Goal: Task Accomplishment & Management: Use online tool/utility

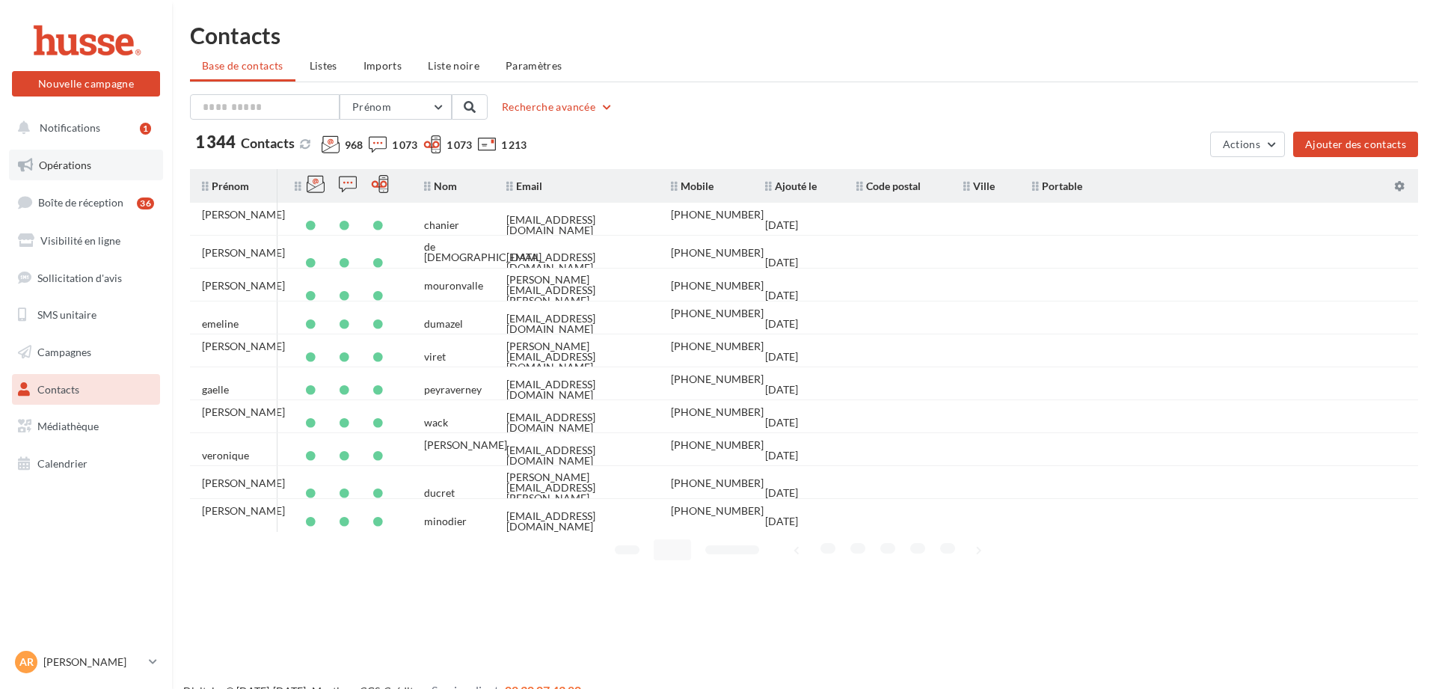
click at [73, 168] on span "Opérations" at bounding box center [65, 165] width 52 height 13
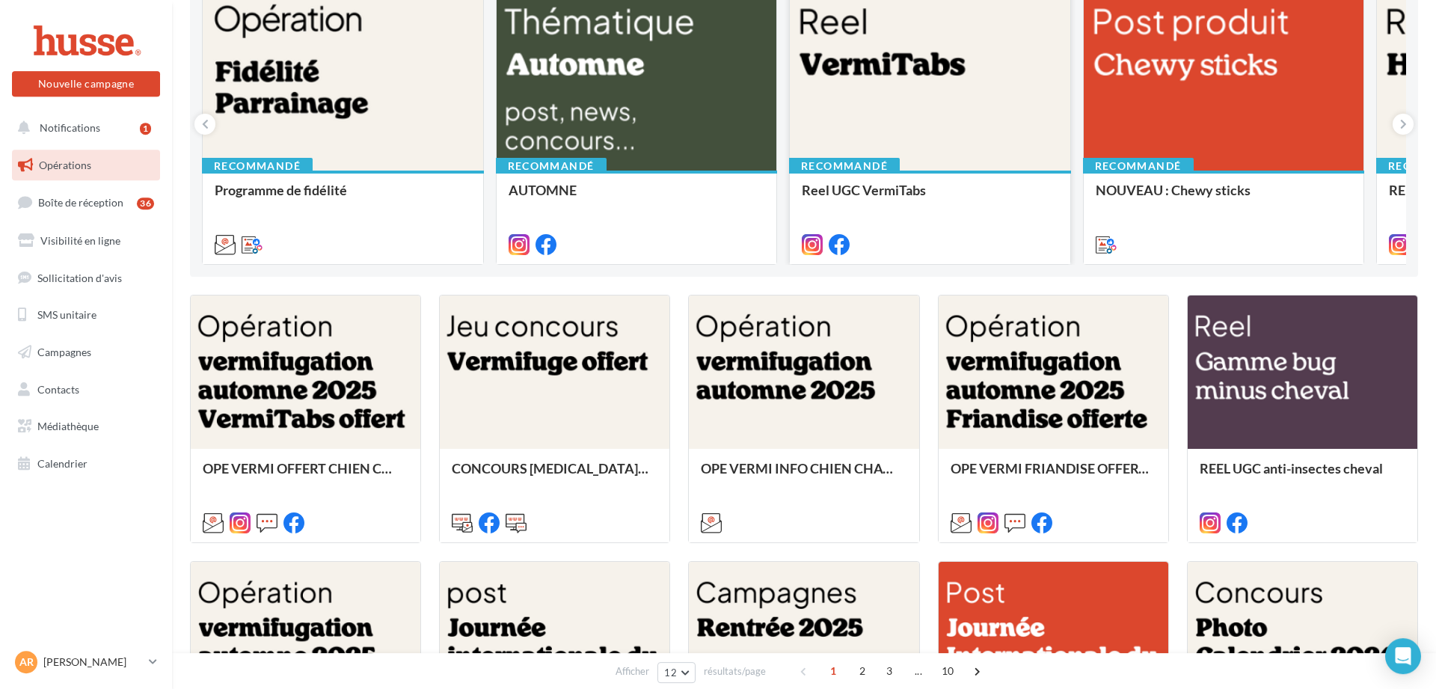
scroll to position [189, 0]
click at [571, 405] on div at bounding box center [555, 372] width 230 height 154
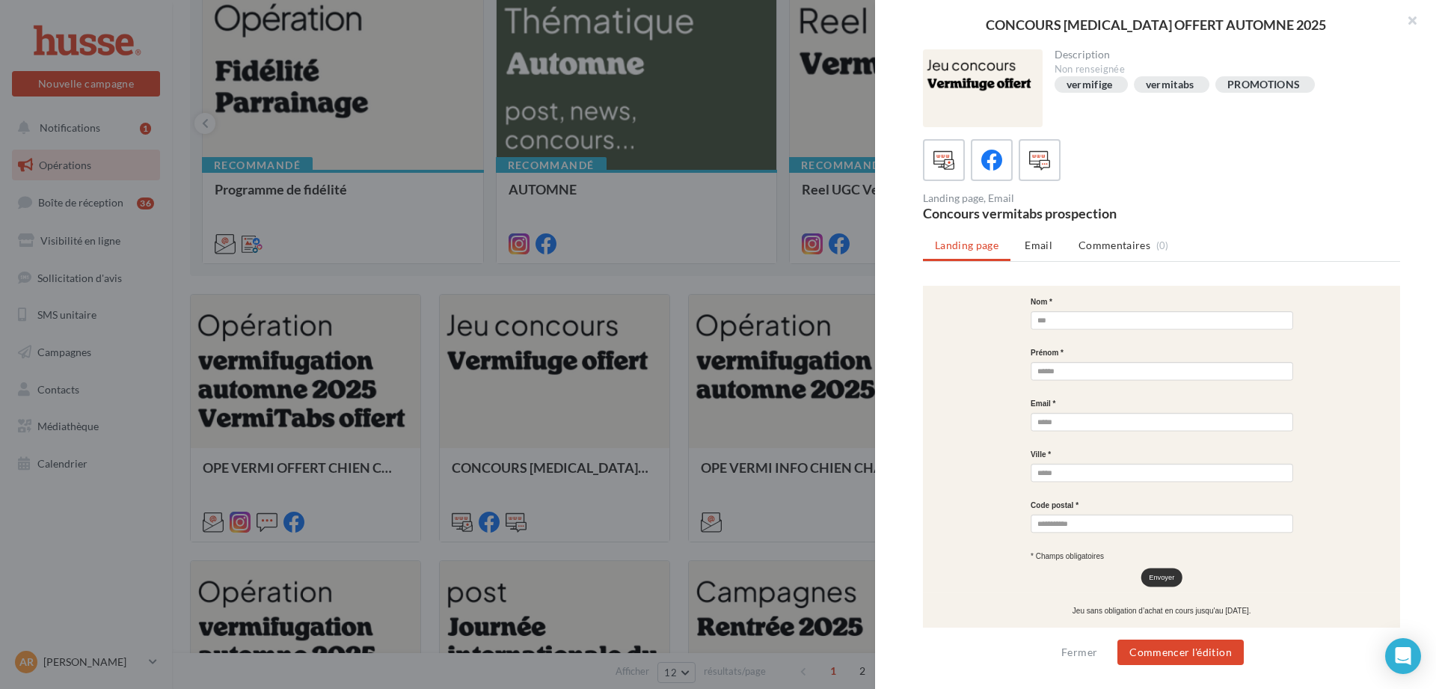
scroll to position [803, 0]
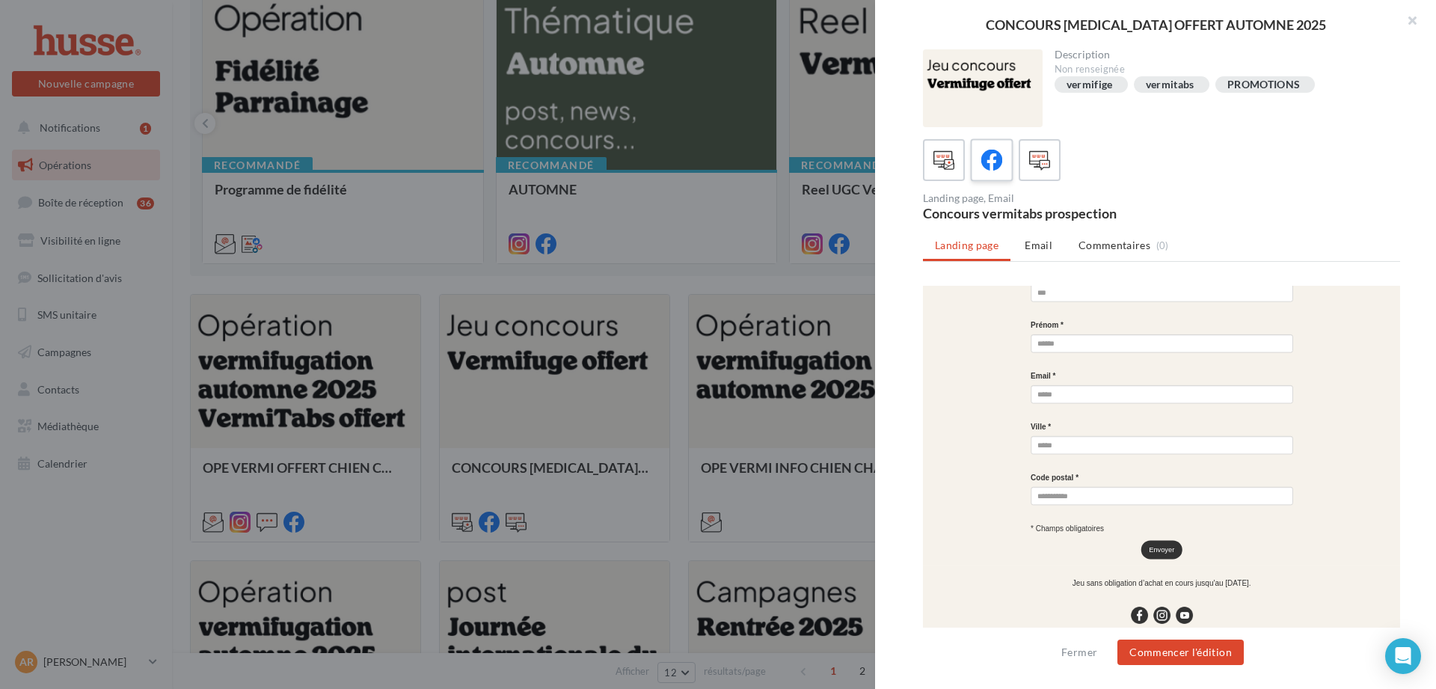
click at [1004, 160] on div at bounding box center [992, 161] width 28 height 28
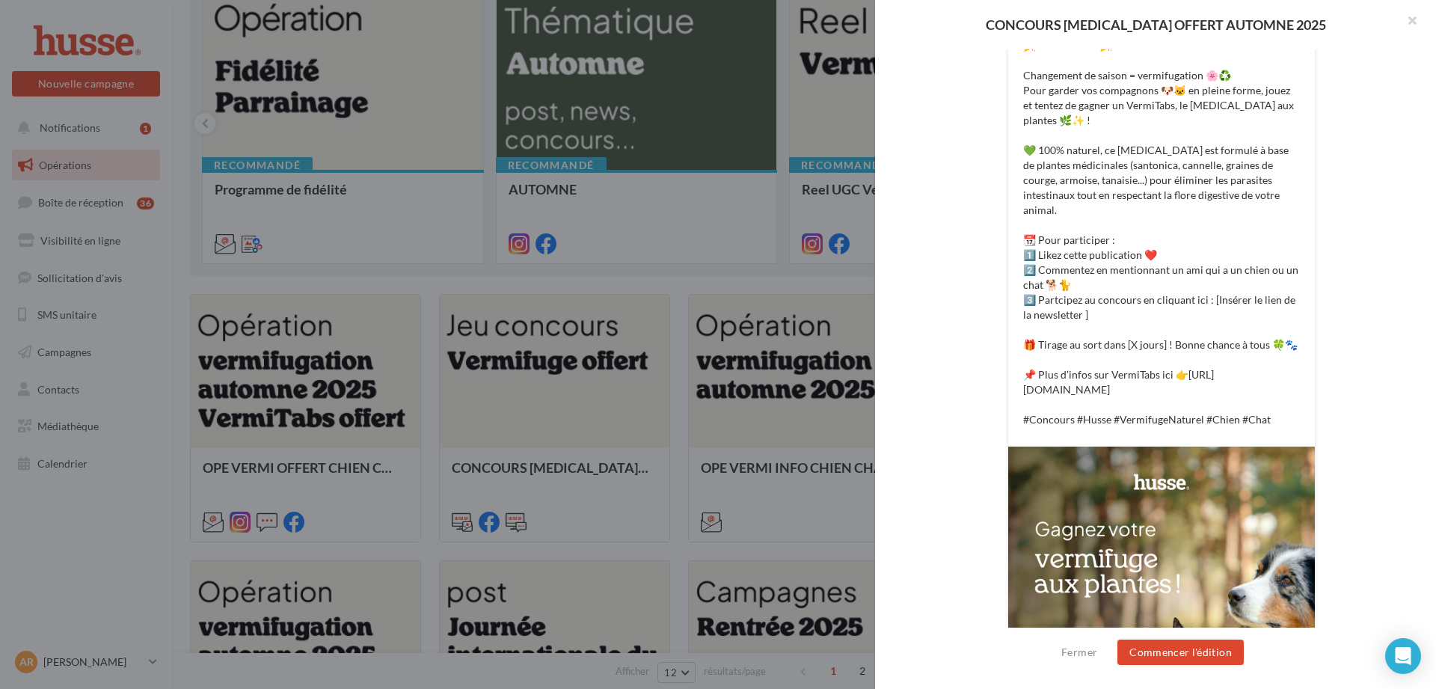
scroll to position [316, 0]
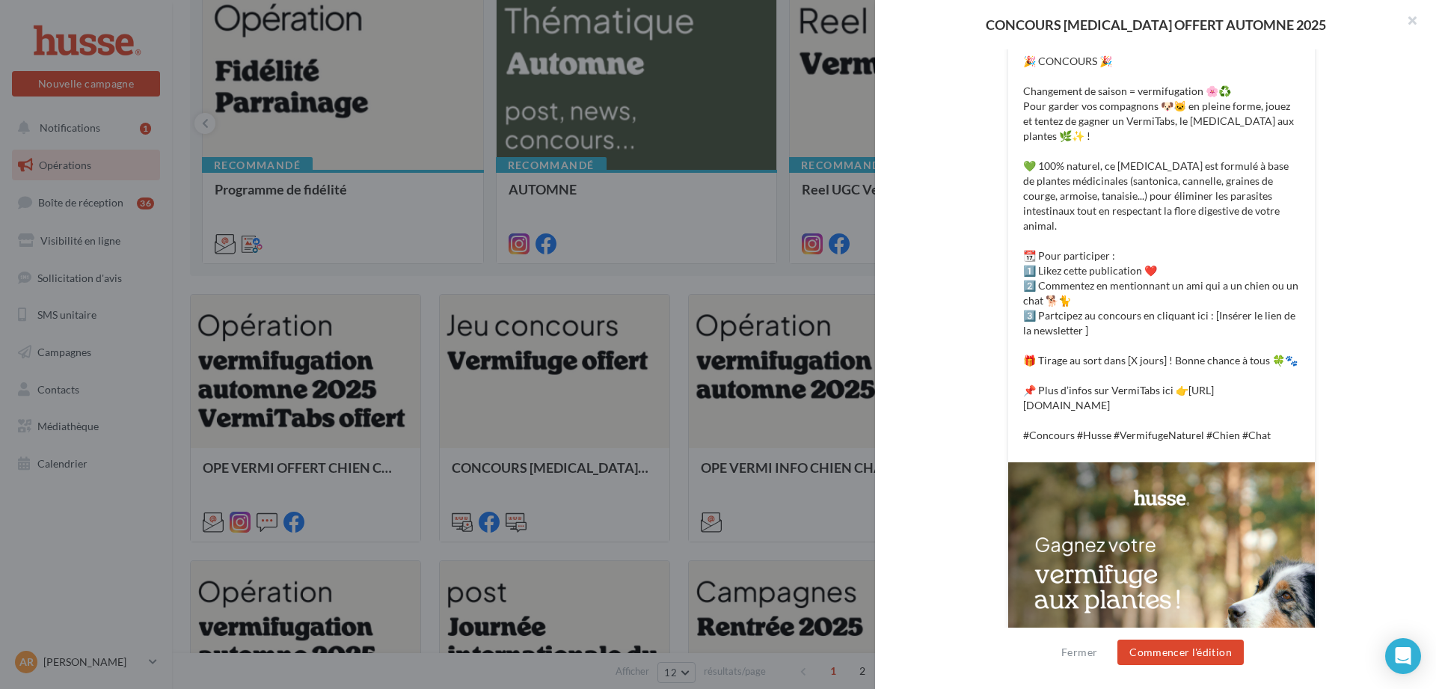
click at [745, 278] on div "CONCOURS [MEDICAL_DATA] OFFERT AUTOMNE 2025 Description Non renseignée vermifig…" at bounding box center [718, 344] width 1436 height 689
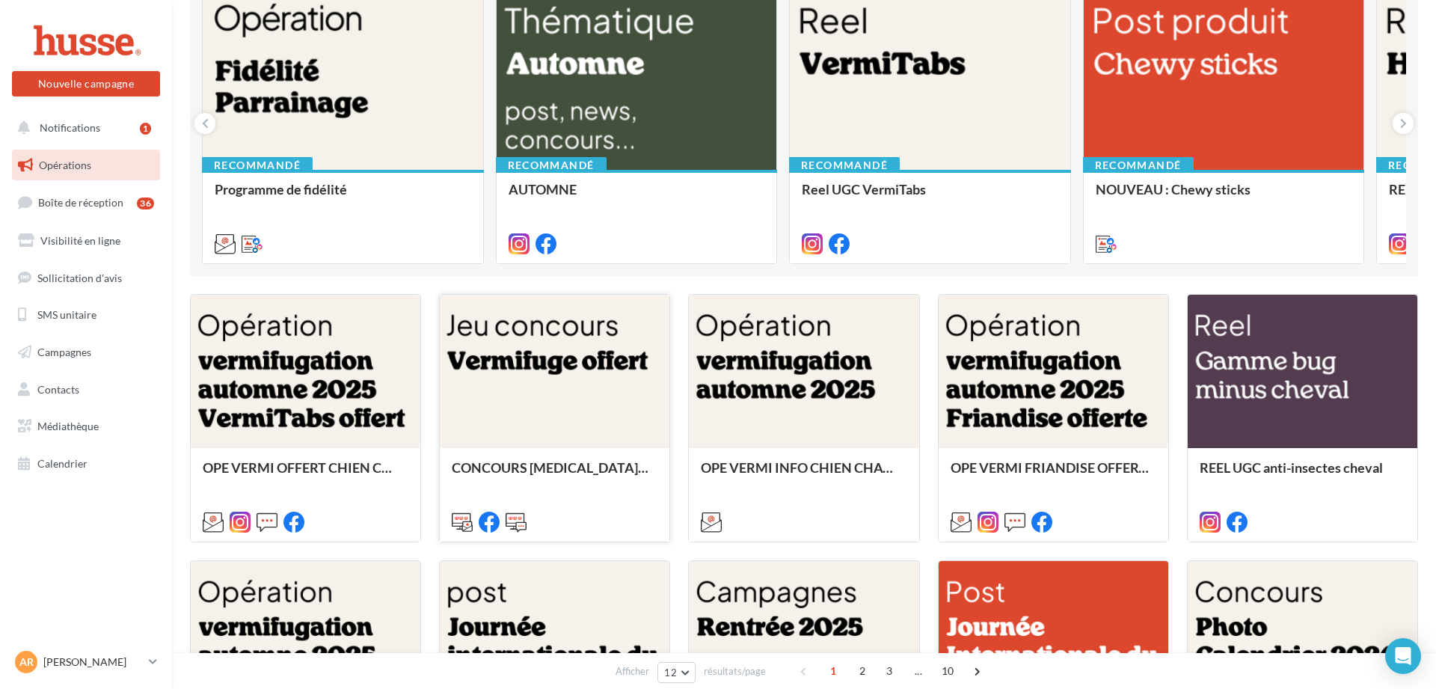
click at [633, 348] on div at bounding box center [555, 372] width 230 height 154
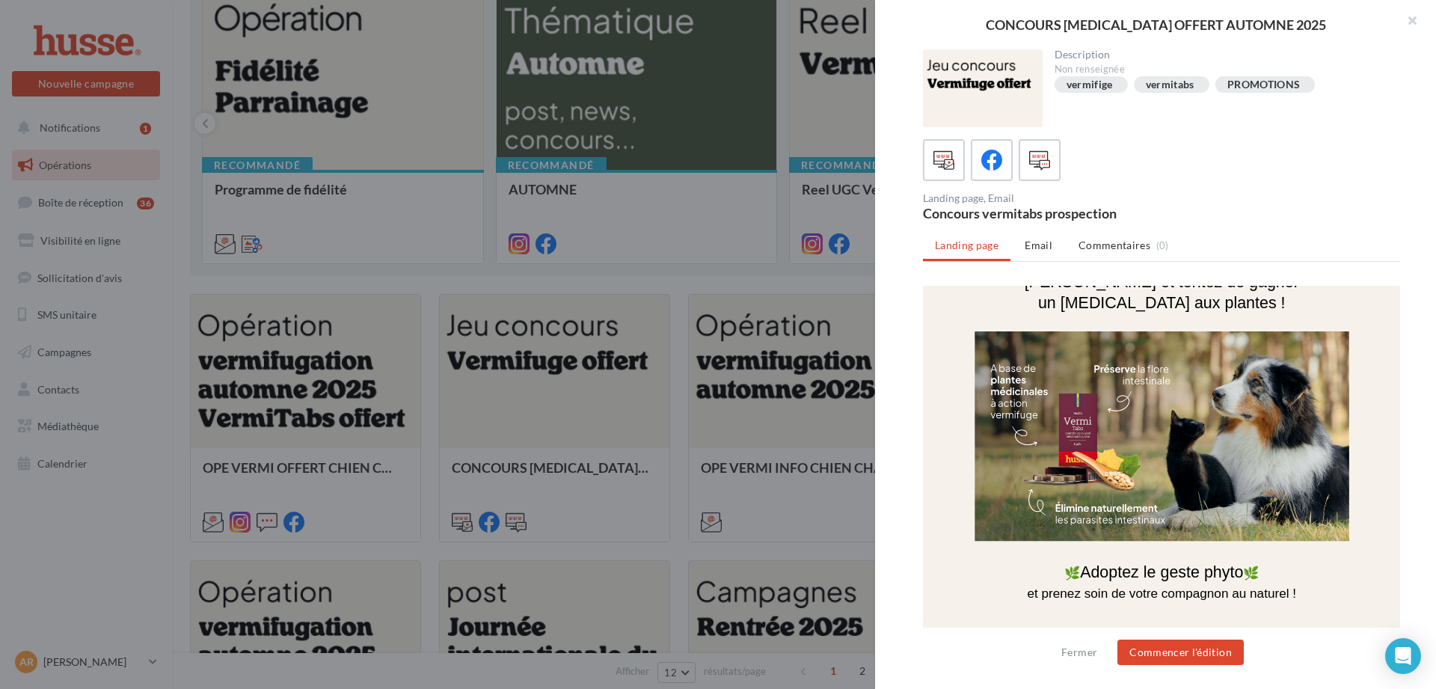
scroll to position [243, 0]
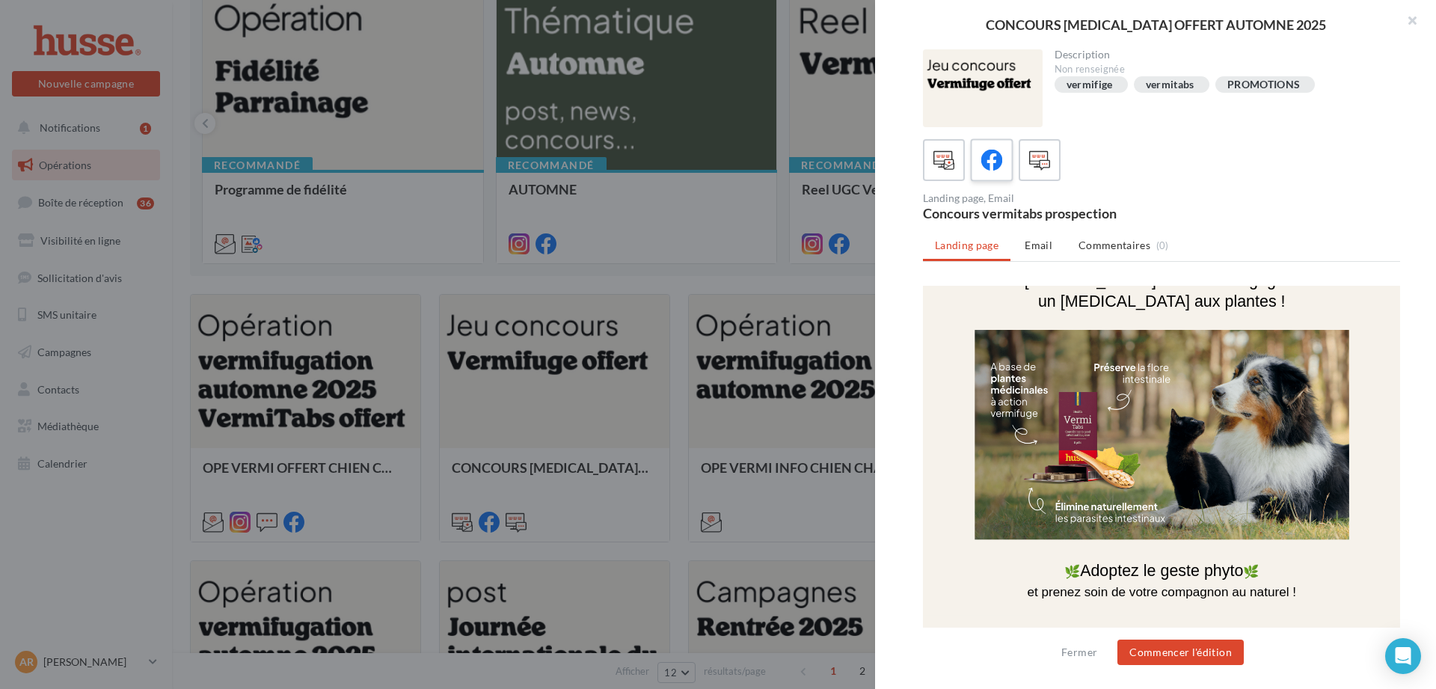
click at [1010, 170] on label at bounding box center [991, 159] width 43 height 43
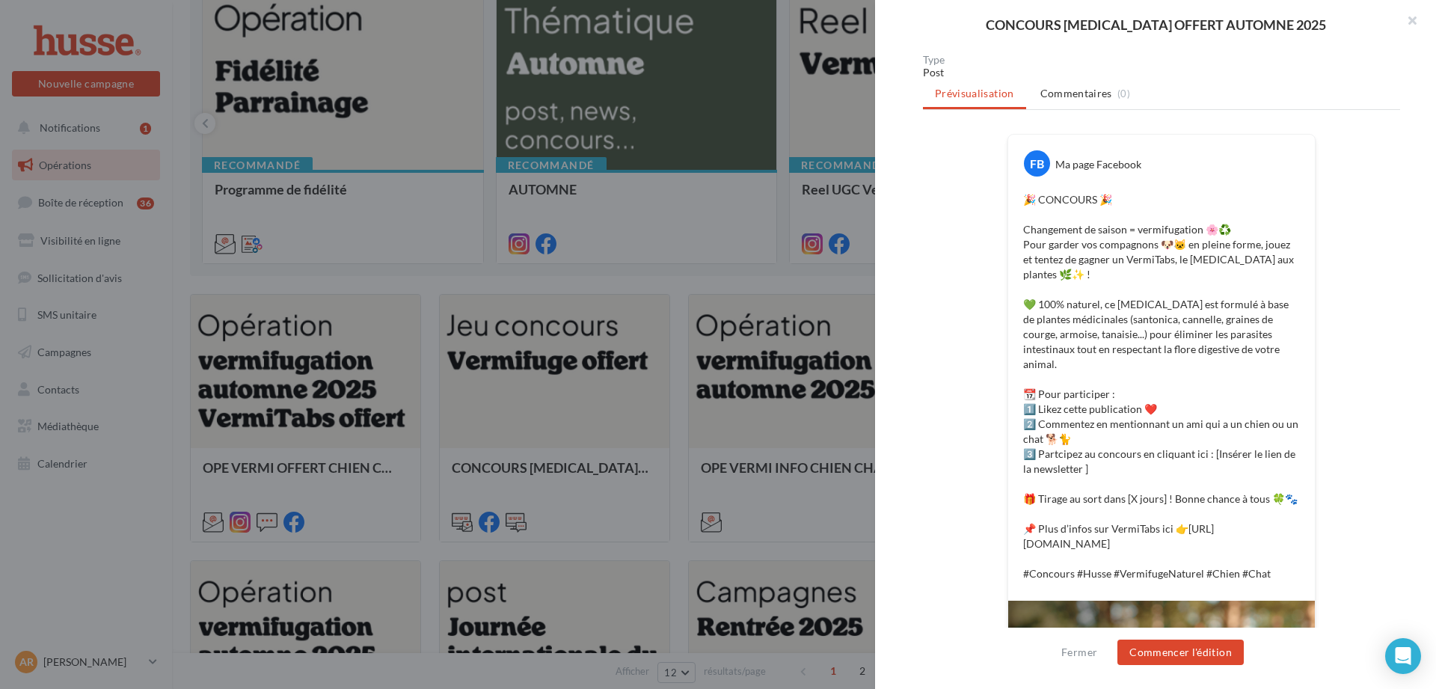
scroll to position [267, 0]
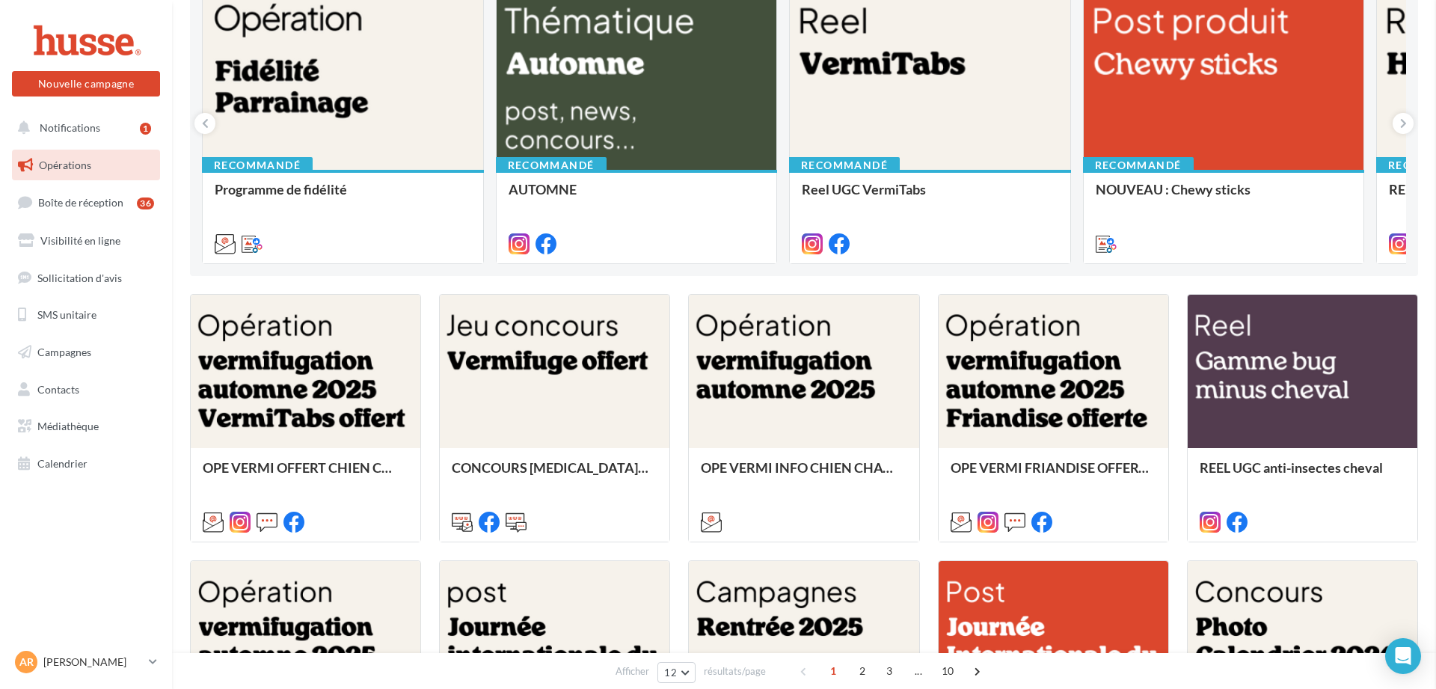
click at [495, 535] on div at bounding box center [489, 523] width 21 height 25
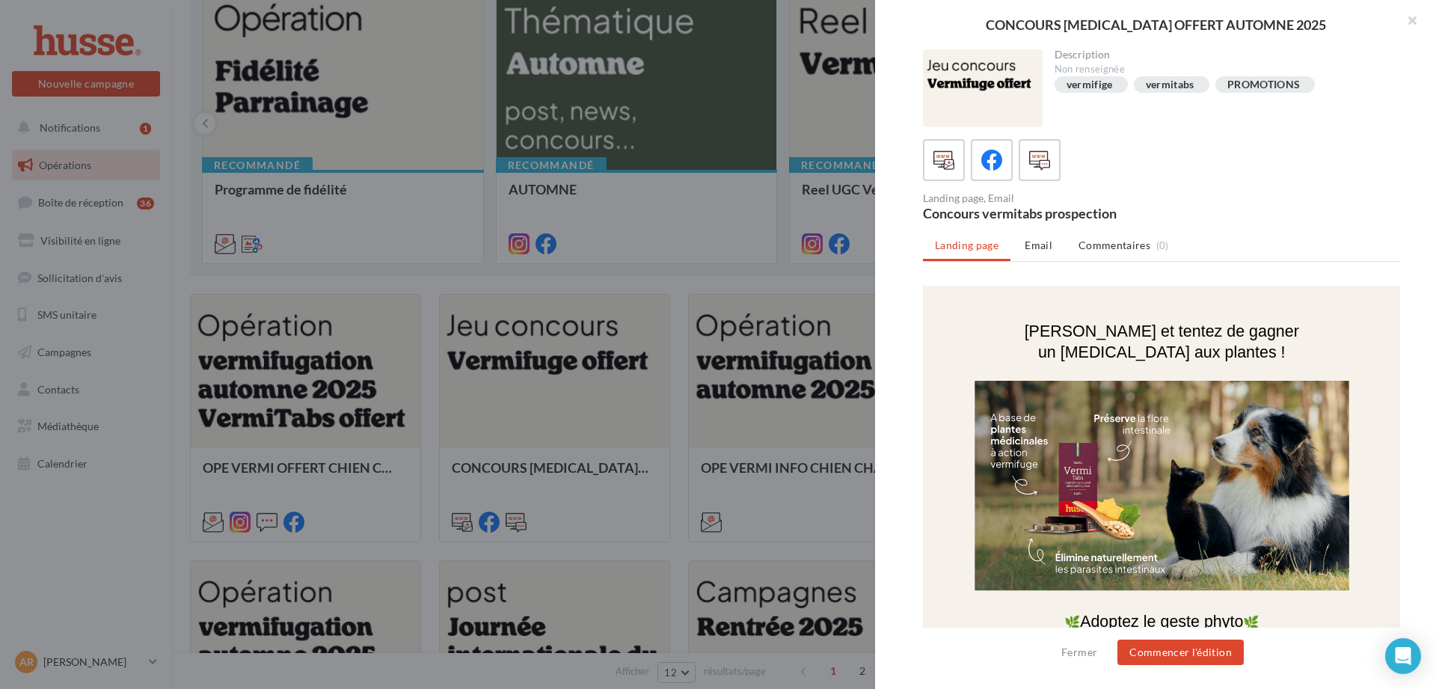
scroll to position [177, 0]
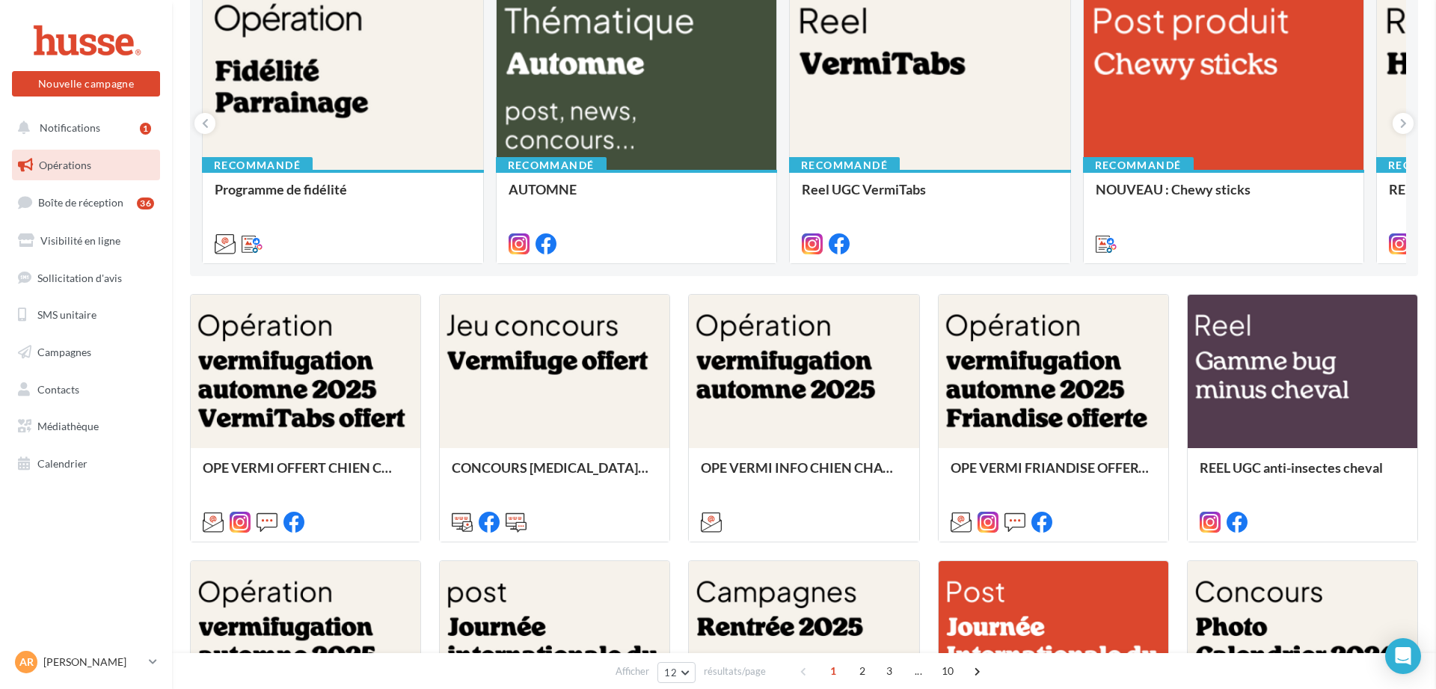
click at [579, 407] on div at bounding box center [555, 372] width 230 height 154
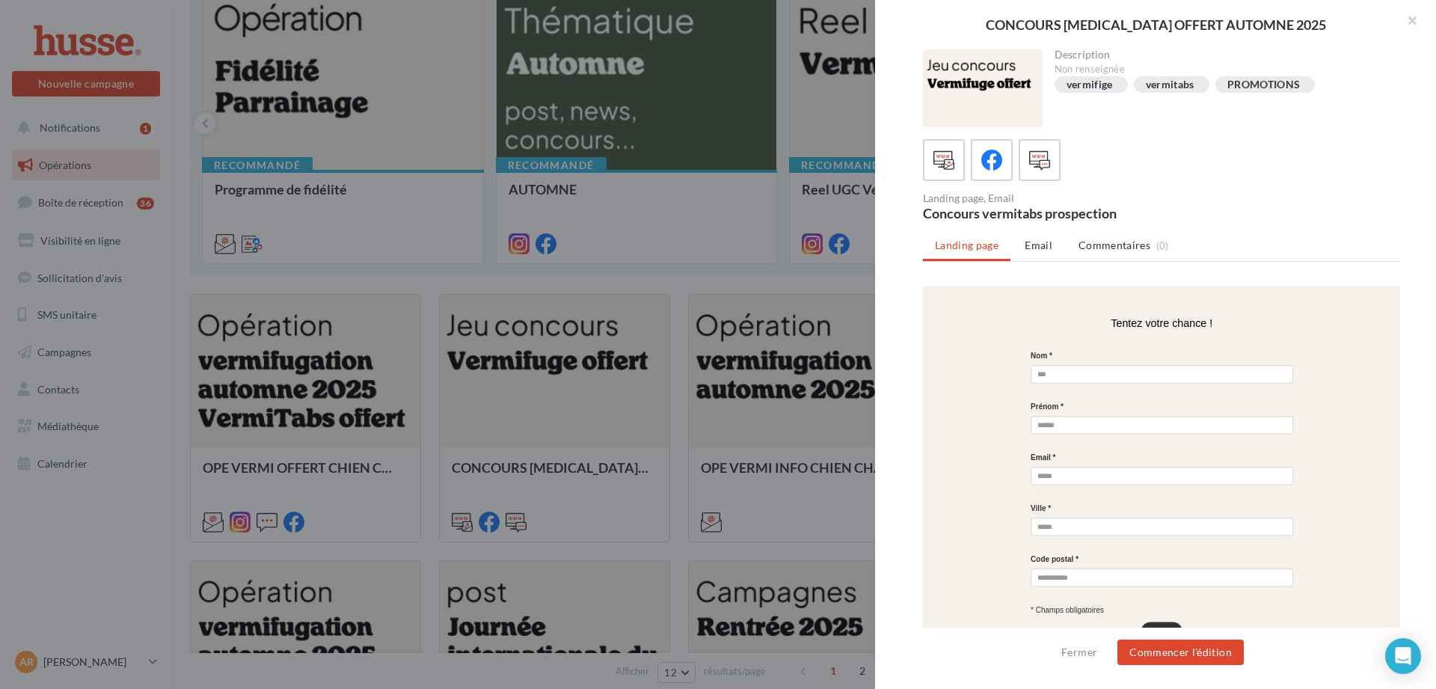
scroll to position [803, 0]
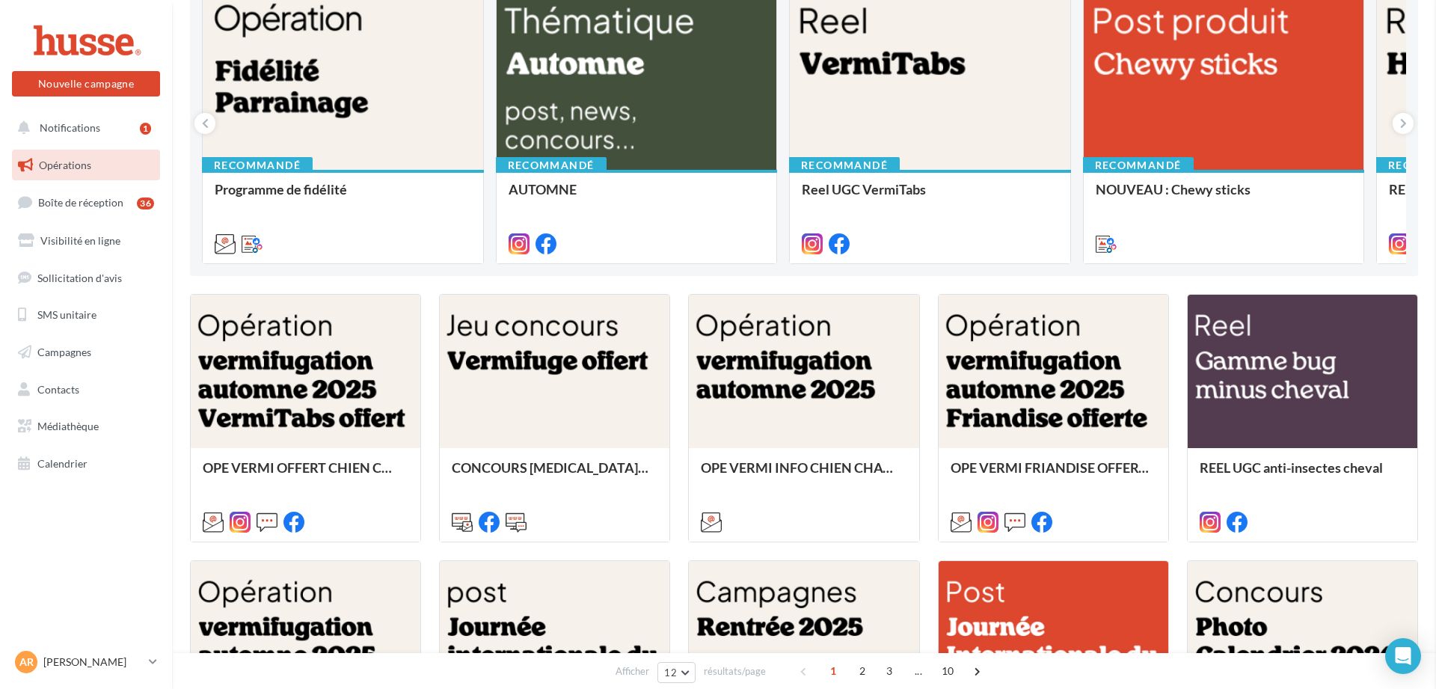
click at [1129, 428] on div at bounding box center [1053, 372] width 230 height 154
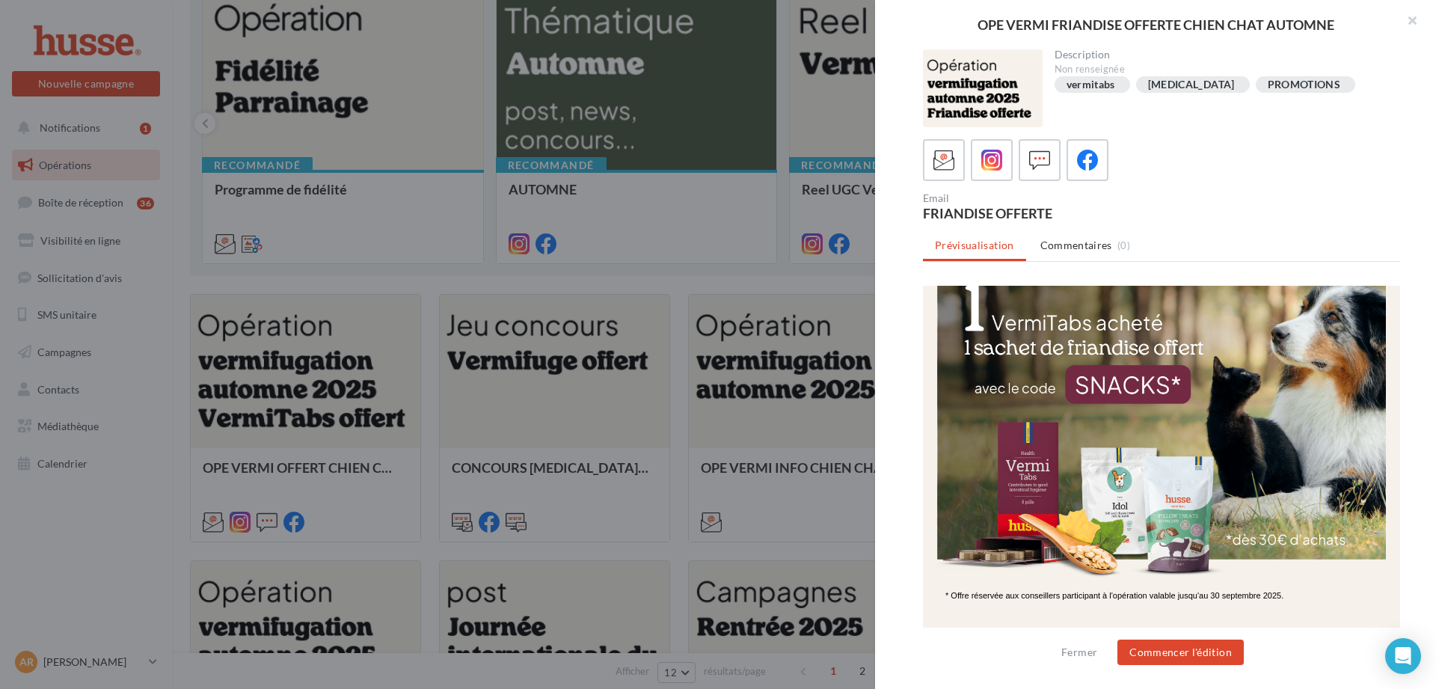
scroll to position [208, 0]
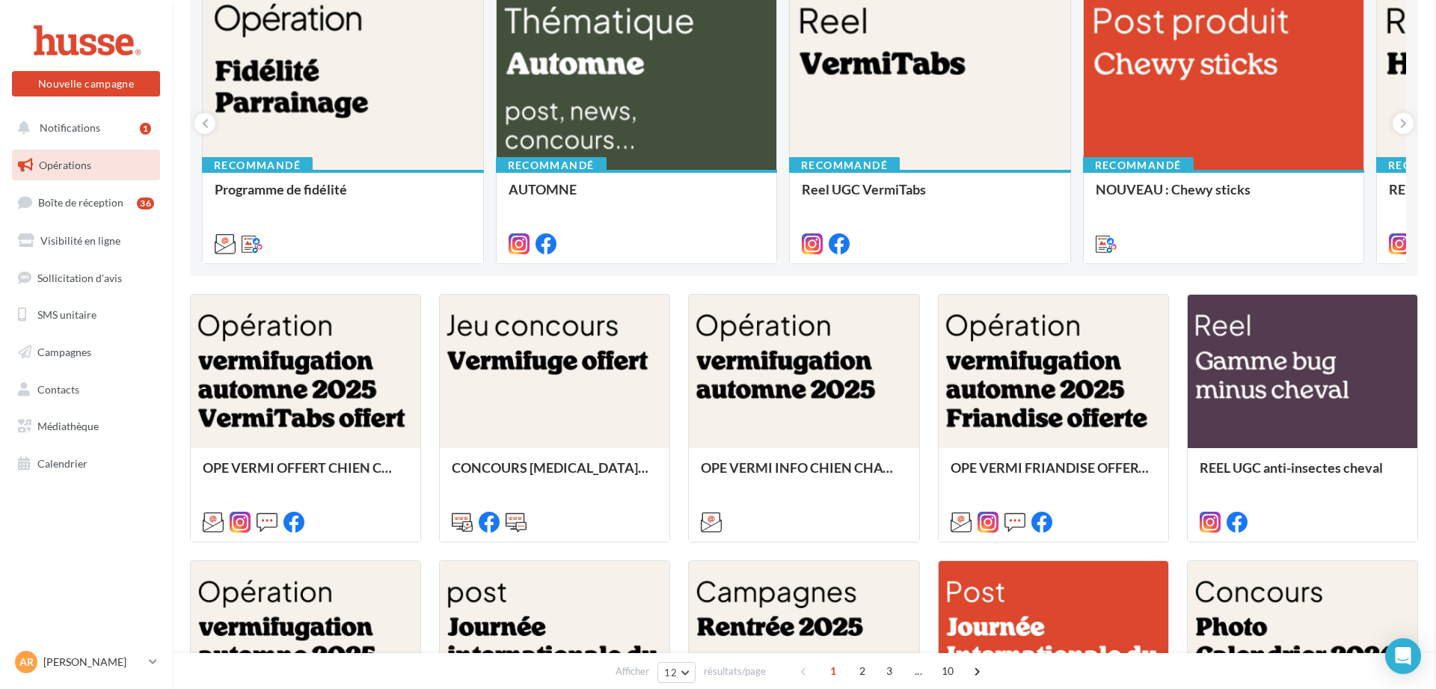
click at [541, 368] on div at bounding box center [555, 372] width 230 height 154
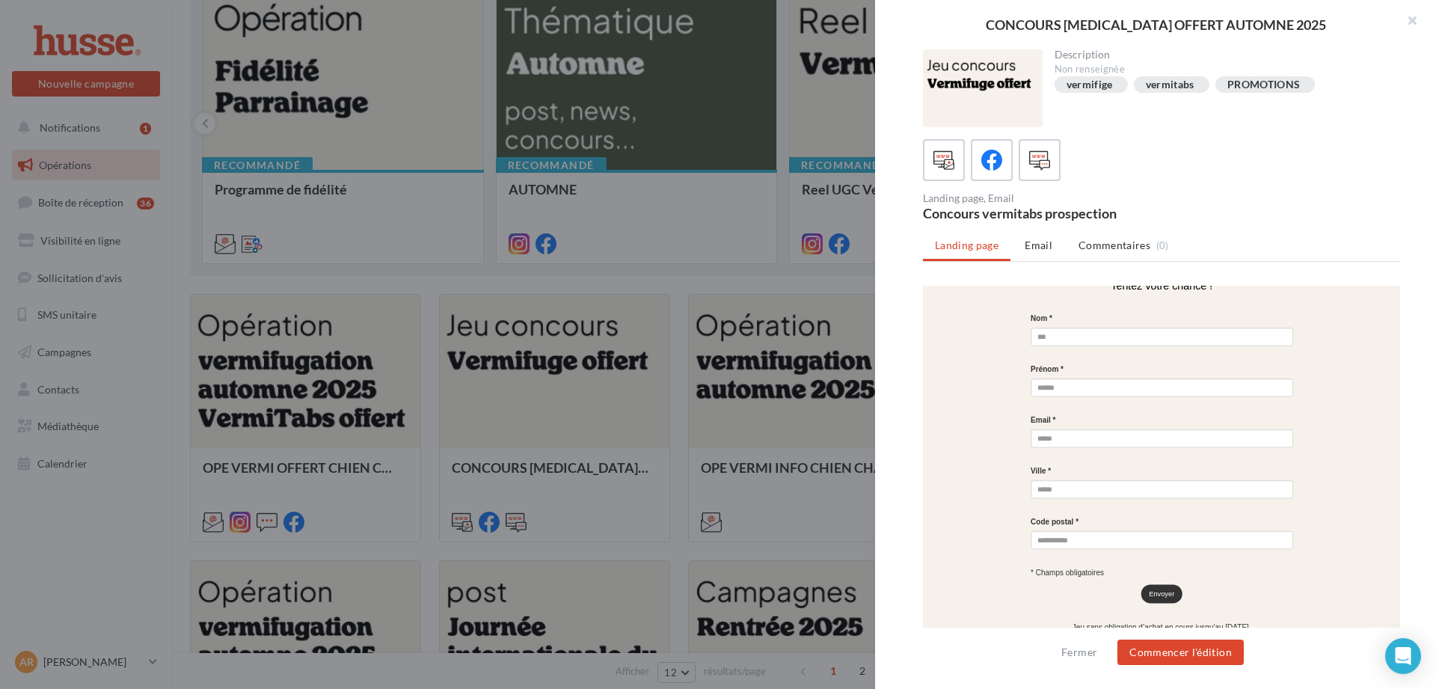
scroll to position [803, 0]
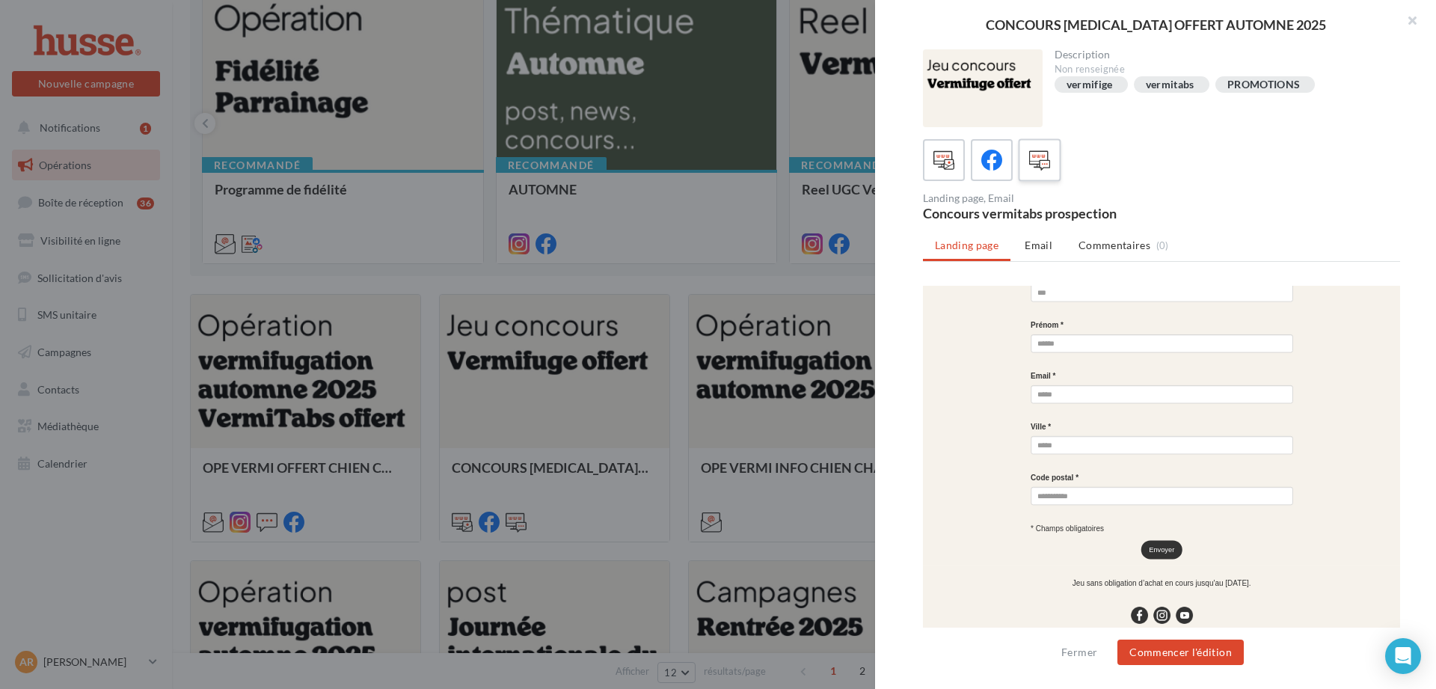
click at [1053, 159] on div at bounding box center [1040, 161] width 28 height 28
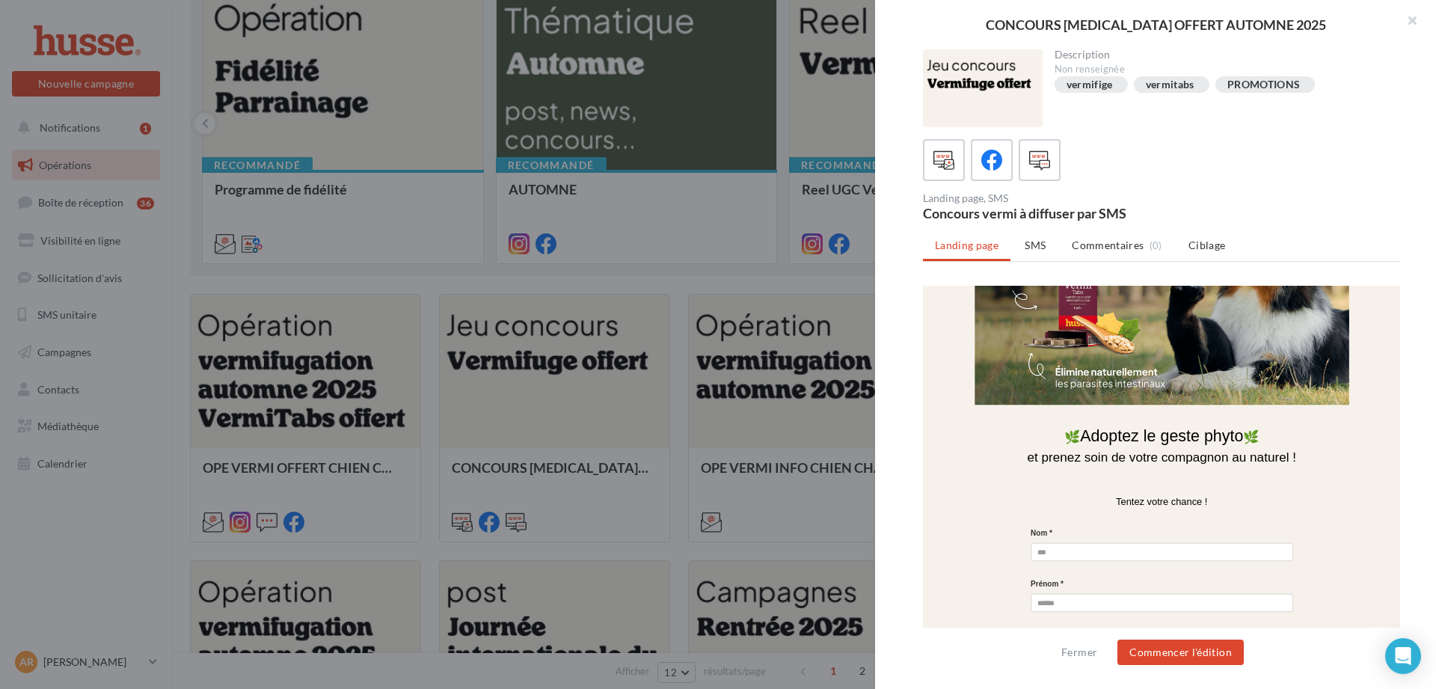
scroll to position [747, 0]
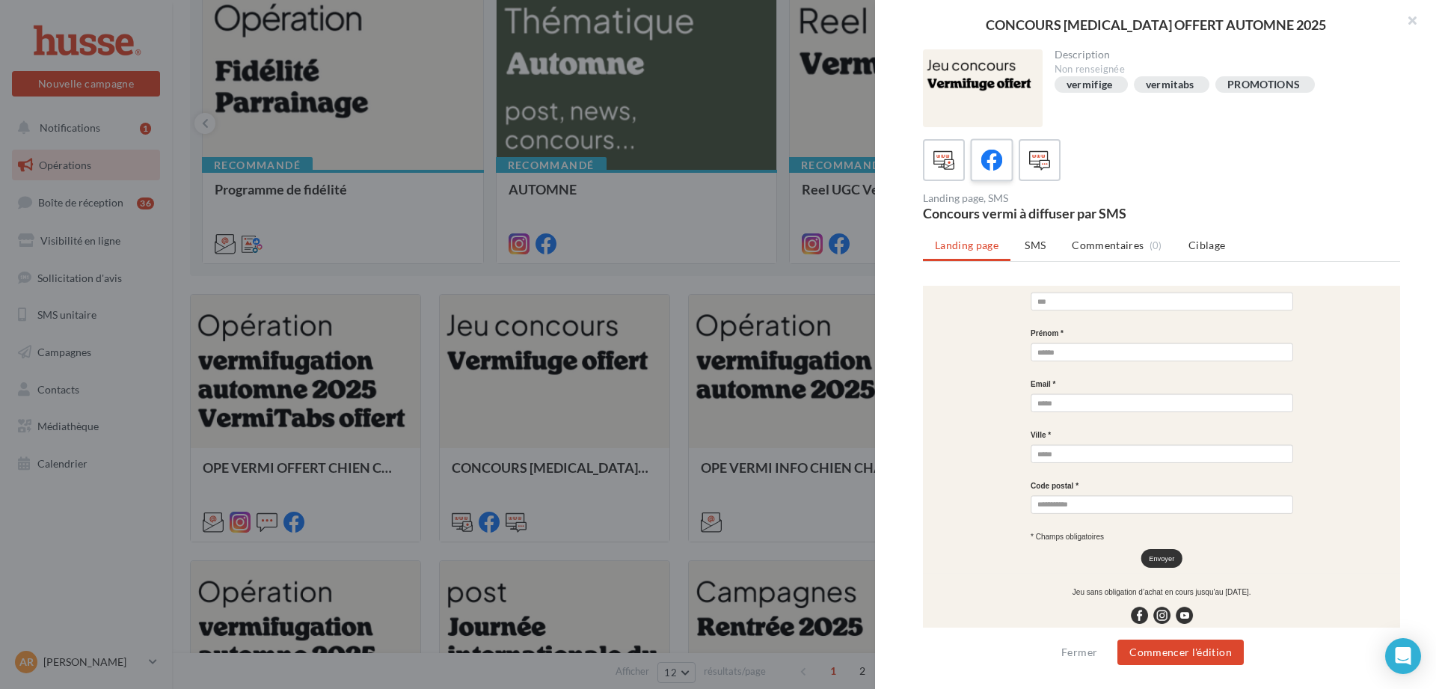
click at [997, 144] on label at bounding box center [991, 159] width 43 height 43
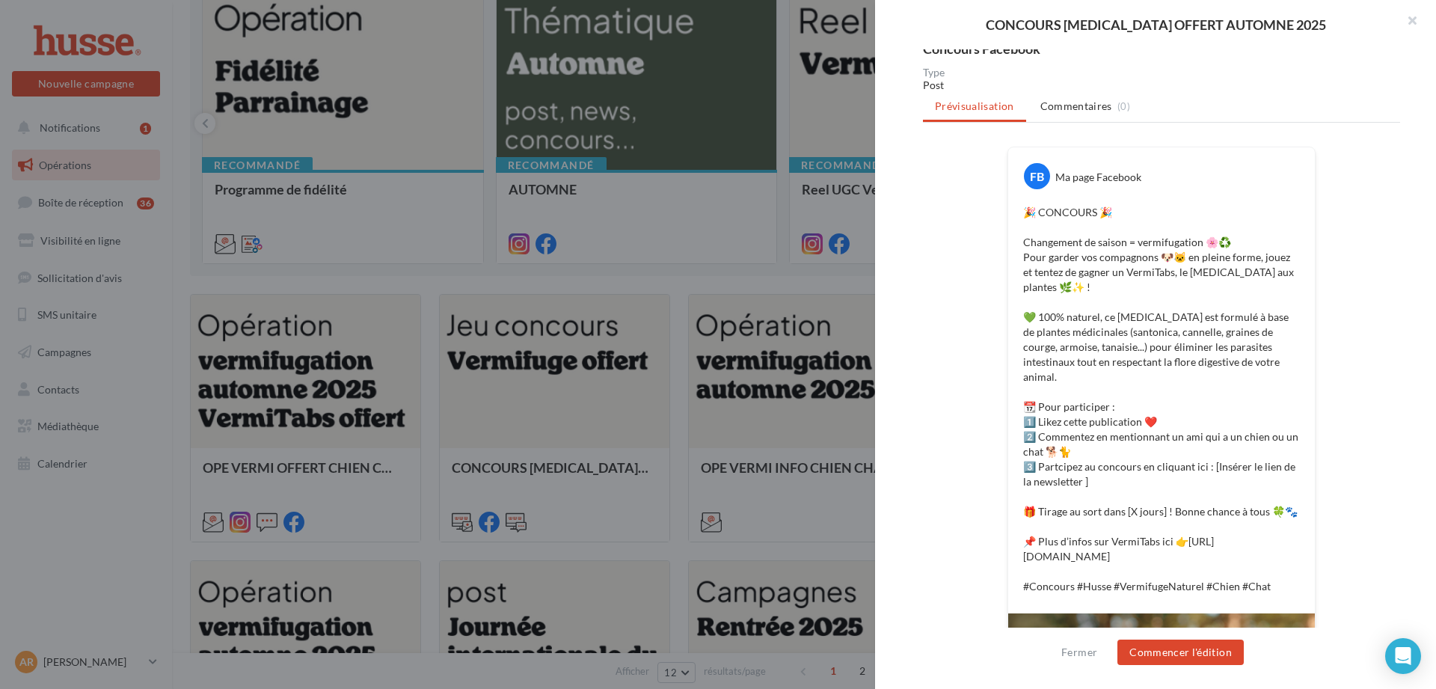
scroll to position [230, 0]
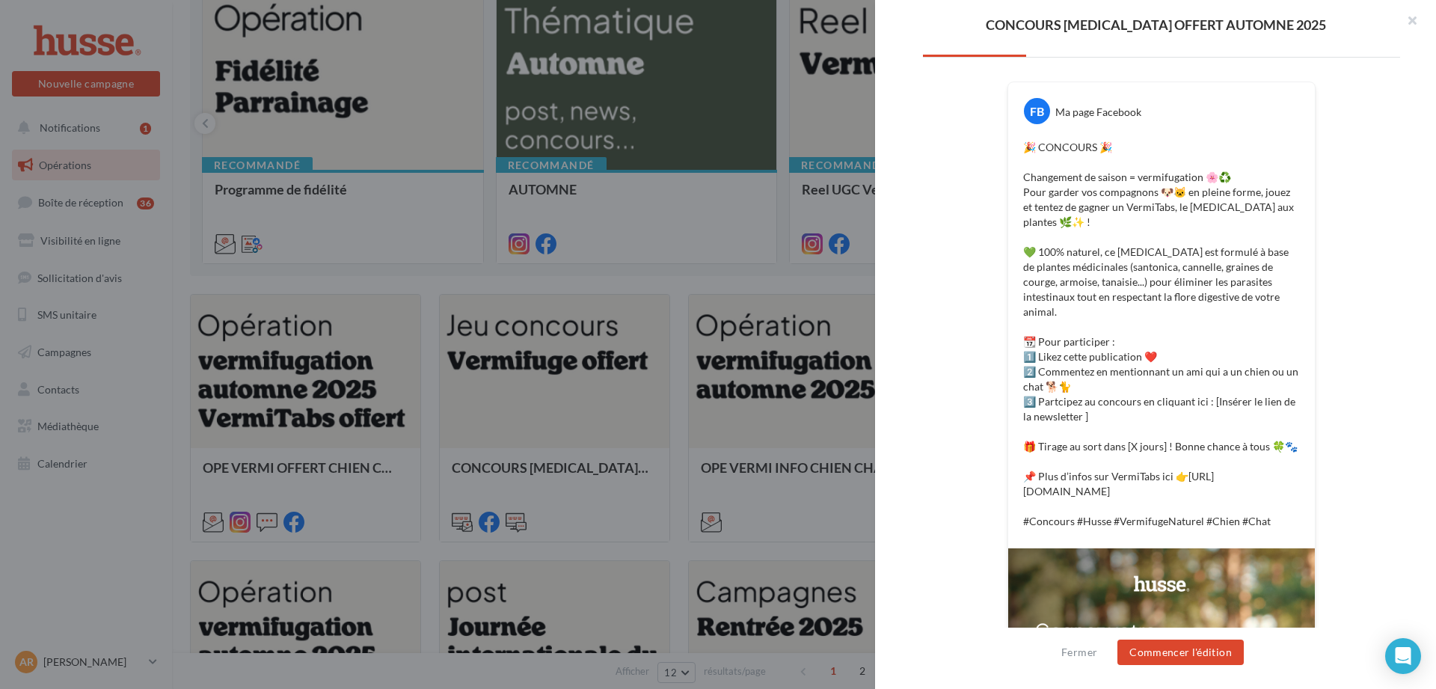
click at [994, 344] on div "FB Ma page Facebook 🎉 CONCOURS 🎉 Changement de saison = vermifugation 🌸♻️ Pour …" at bounding box center [1161, 516] width 477 height 870
